Goal: Task Accomplishment & Management: Manage account settings

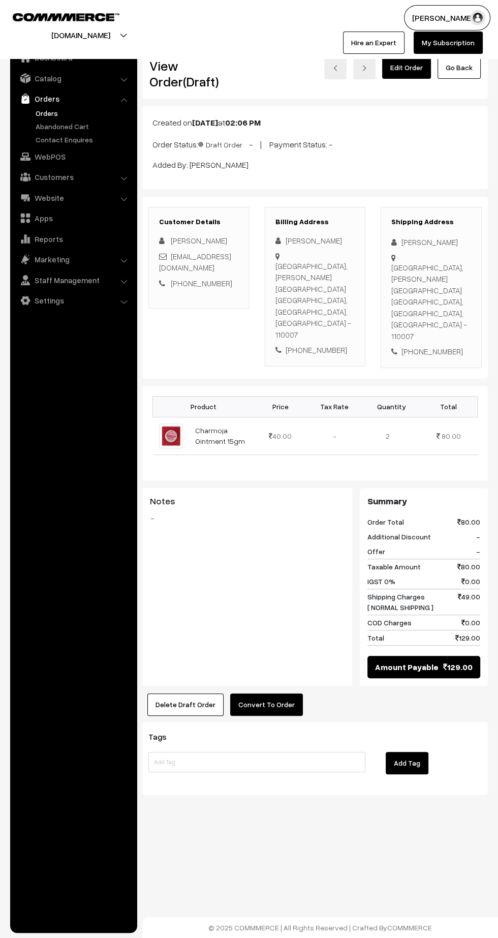
click at [49, 115] on link "Orders" at bounding box center [83, 113] width 101 height 11
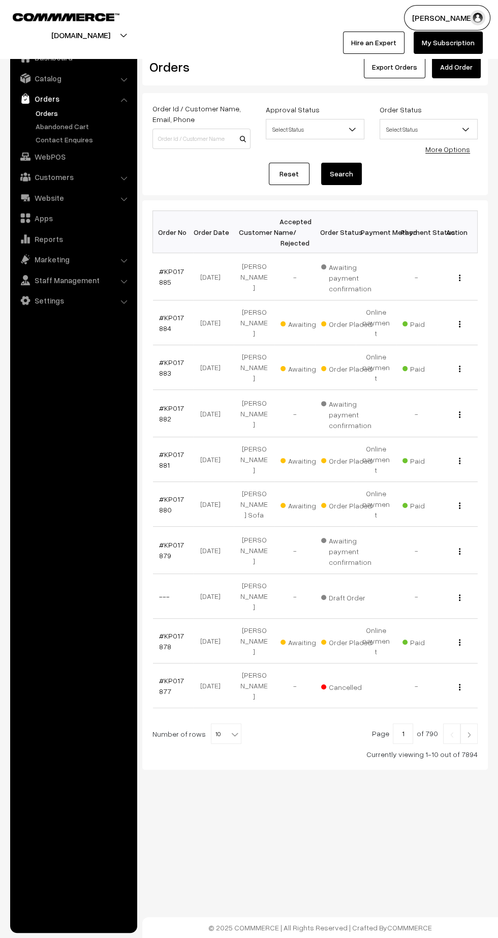
click at [469, 732] on img at bounding box center [469, 735] width 9 height 6
click at [168, 632] on link "#KP017878" at bounding box center [171, 641] width 25 height 19
click at [170, 495] on link "#KP017880" at bounding box center [171, 504] width 25 height 19
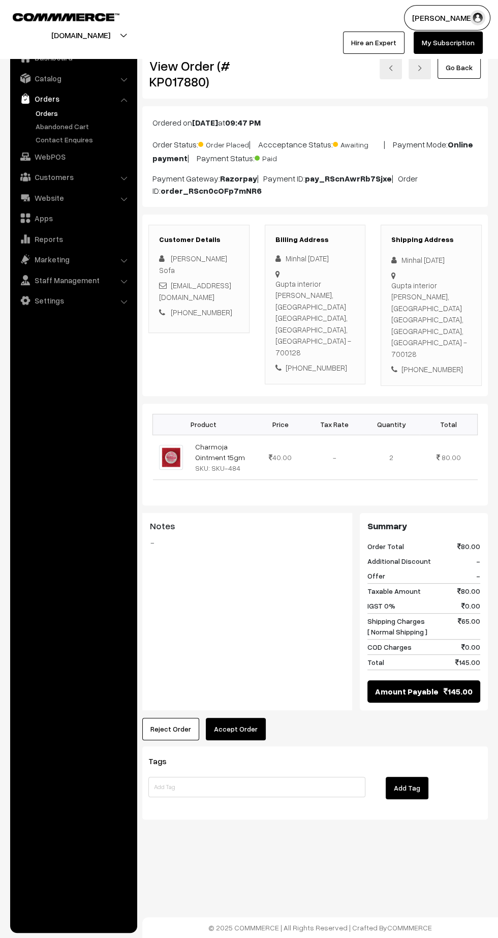
click at [233, 718] on button "Accept Order" at bounding box center [236, 729] width 60 height 22
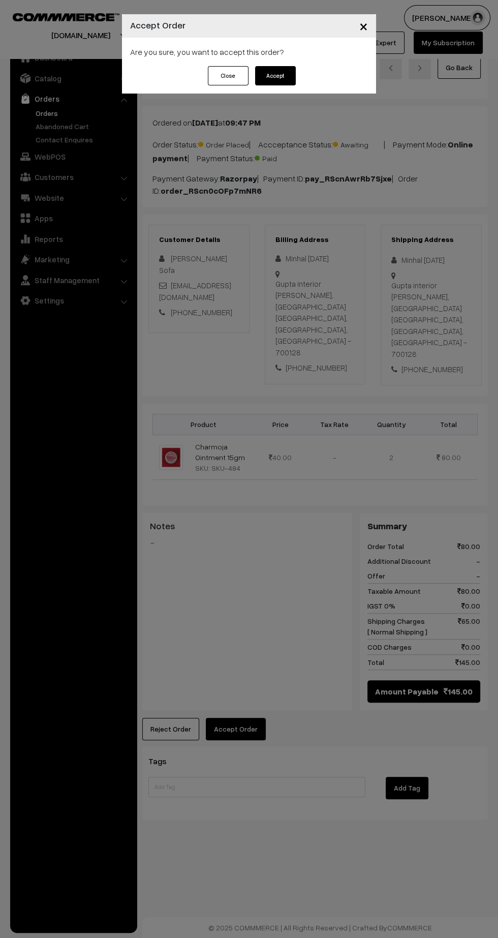
click at [309, 81] on div "Close Accept" at bounding box center [249, 79] width 254 height 27
click at [292, 77] on button "Accept" at bounding box center [275, 75] width 41 height 19
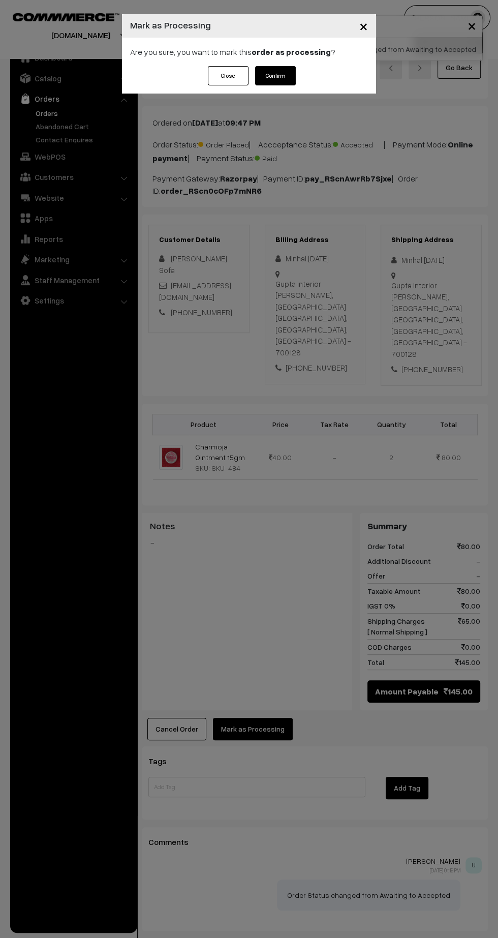
click at [293, 72] on button "Confirm" at bounding box center [275, 75] width 41 height 19
